Goal: Information Seeking & Learning: Understand process/instructions

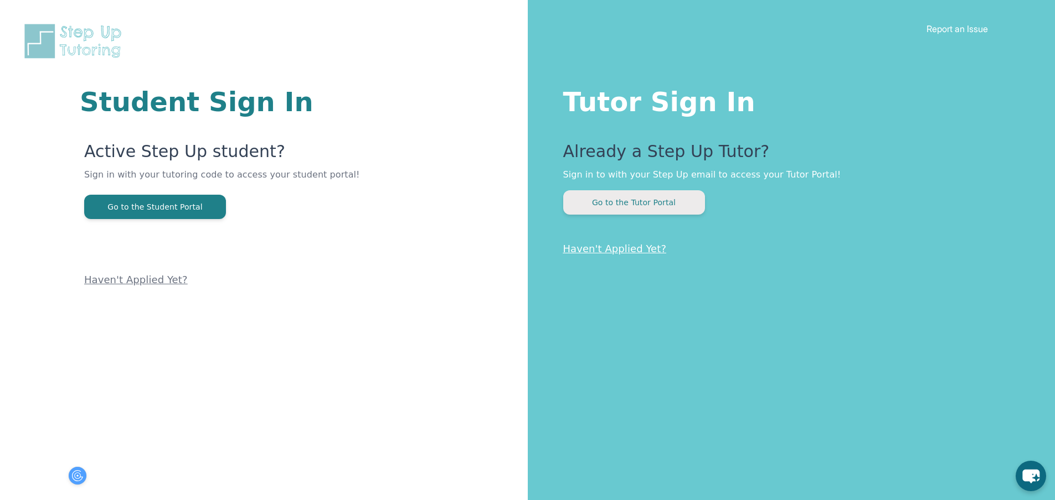
click at [602, 208] on button "Go to the Tutor Portal" at bounding box center [634, 202] width 142 height 24
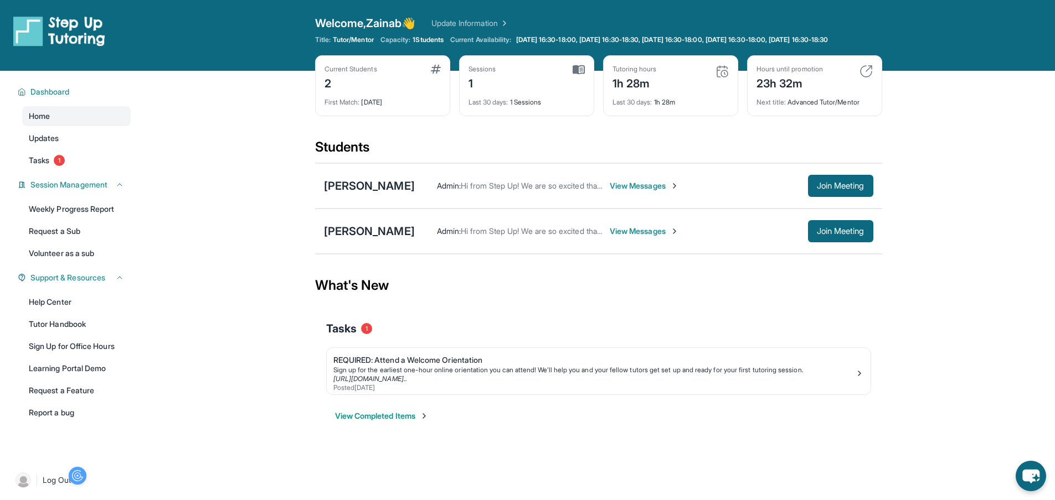
click at [618, 237] on span "View Messages" at bounding box center [644, 231] width 69 height 11
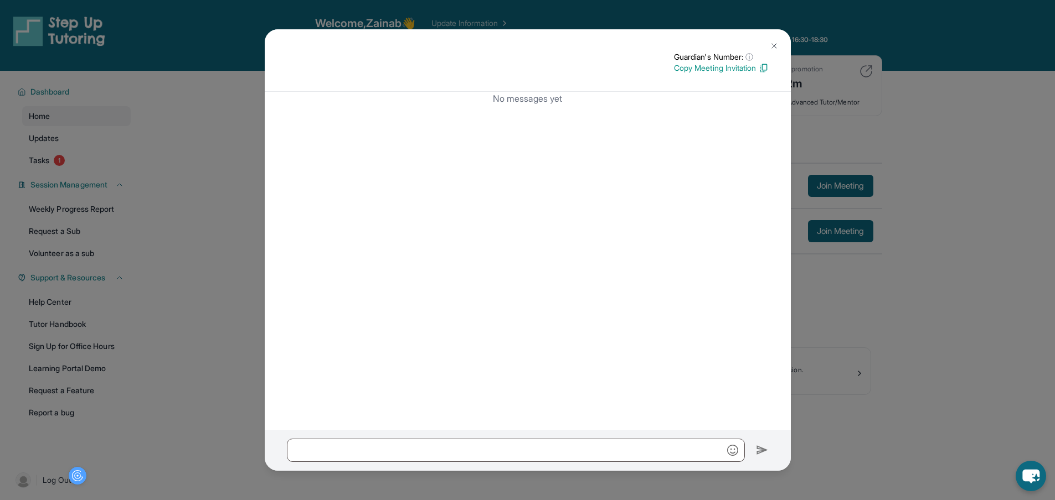
click at [774, 42] on img at bounding box center [774, 46] width 9 height 9
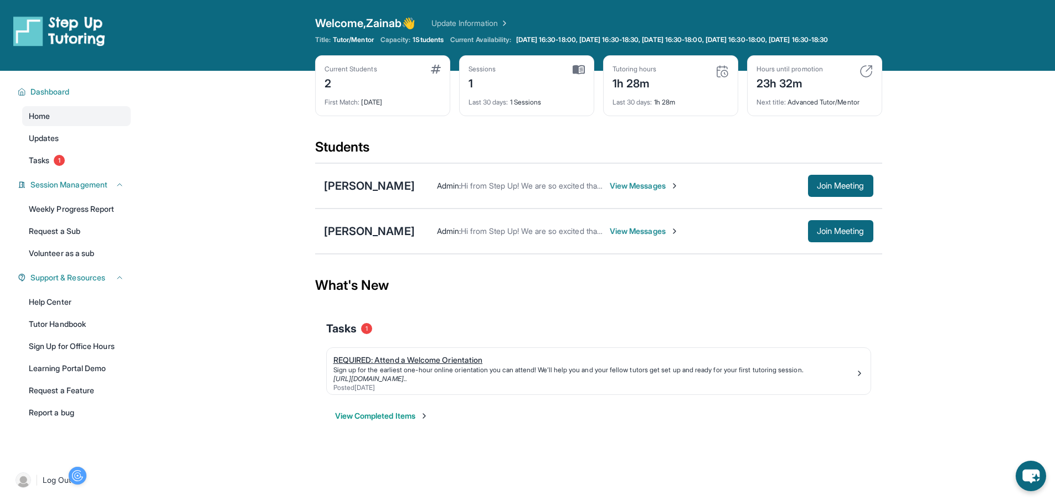
click at [400, 366] on div "REQUIRED: Attend a Welcome Orientation" at bounding box center [594, 360] width 522 height 11
click at [71, 171] on link "Tasks 1" at bounding box center [76, 161] width 109 height 20
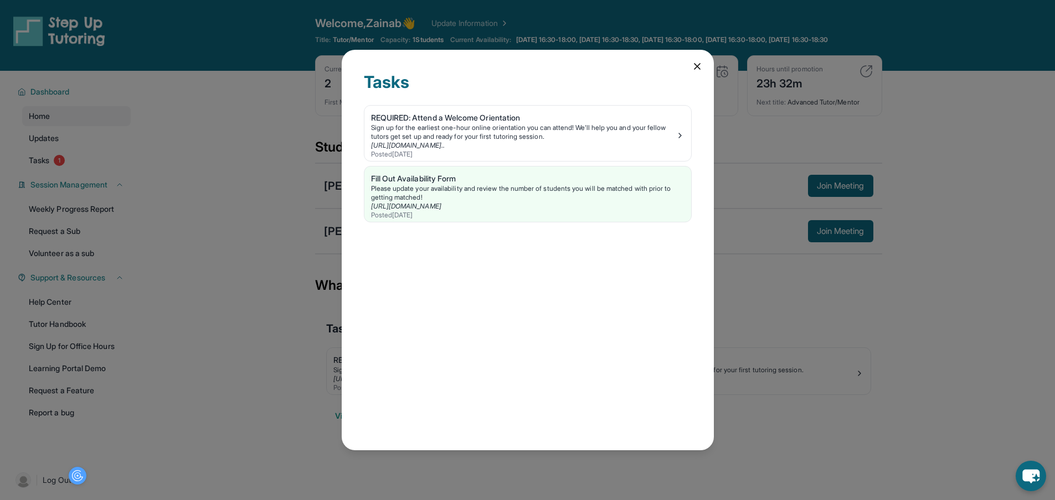
click at [697, 66] on icon at bounding box center [696, 66] width 11 height 11
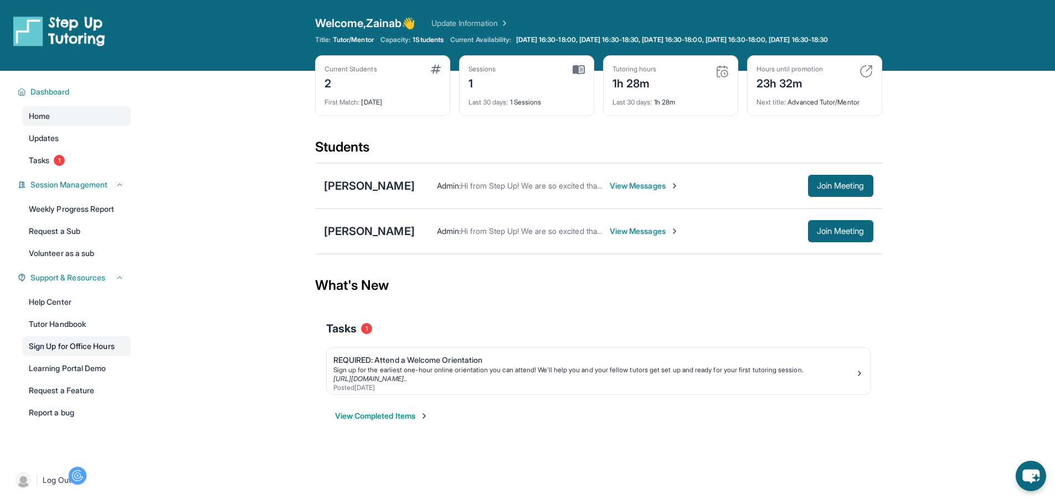
click at [91, 357] on link "Sign Up for Office Hours" at bounding box center [76, 347] width 109 height 20
drag, startPoint x: 327, startPoint y: 94, endPoint x: 334, endPoint y: 93, distance: 7.2
click at [334, 91] on div "2" at bounding box center [350, 83] width 53 height 18
click at [283, 129] on main "Current Students 2 First Match : 1 month ago Sessions 1 Last 30 days : 1 Sessio…" at bounding box center [598, 260] width 913 height 378
click at [76, 378] on link "Learning Portal Demo" at bounding box center [76, 369] width 109 height 20
